Goal: Go to known website: Go to known website

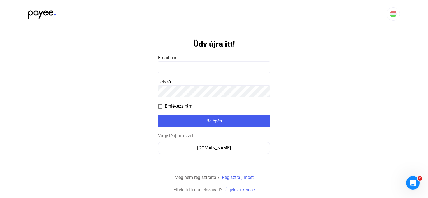
click at [180, 69] on input at bounding box center [214, 67] width 112 height 12
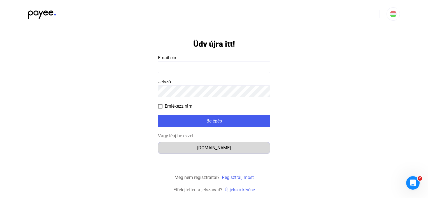
click at [185, 147] on div "Számlázz.hu" at bounding box center [214, 148] width 108 height 7
